Goal: Find specific page/section: Find specific page/section

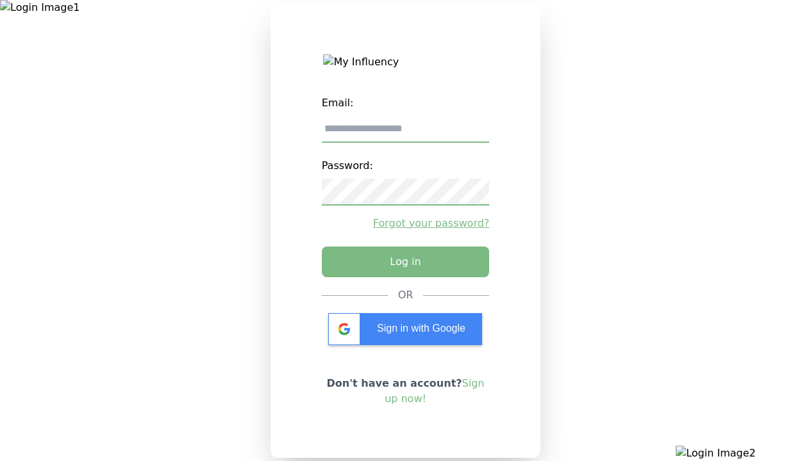
click at [405, 134] on input "email" at bounding box center [406, 129] width 168 height 27
type input "**********"
